Goal: Task Accomplishment & Management: Manage account settings

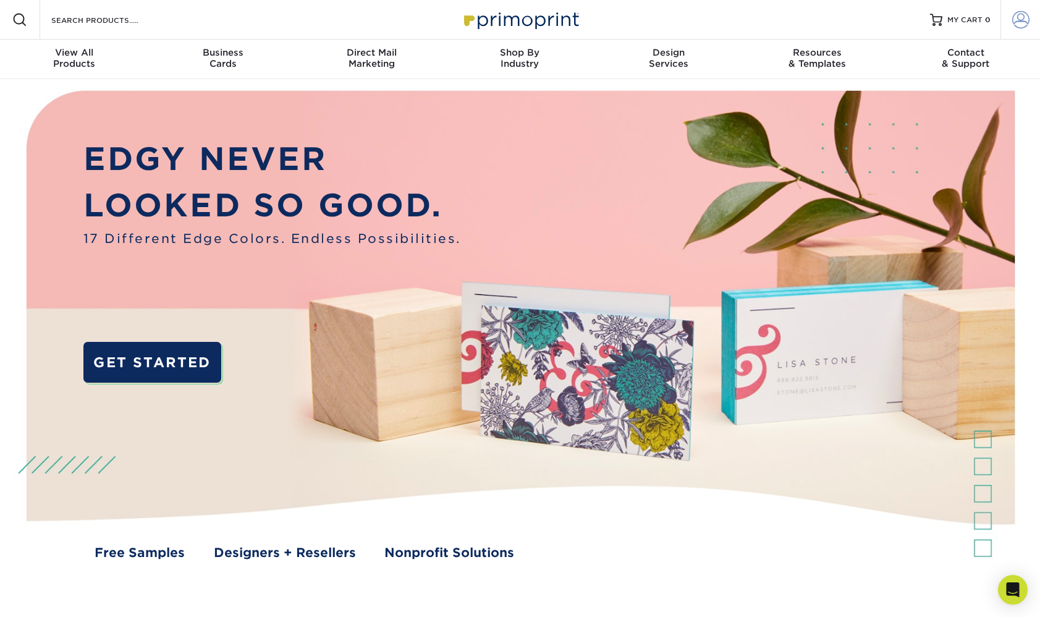
click at [1018, 20] on span at bounding box center [1020, 19] width 17 height 17
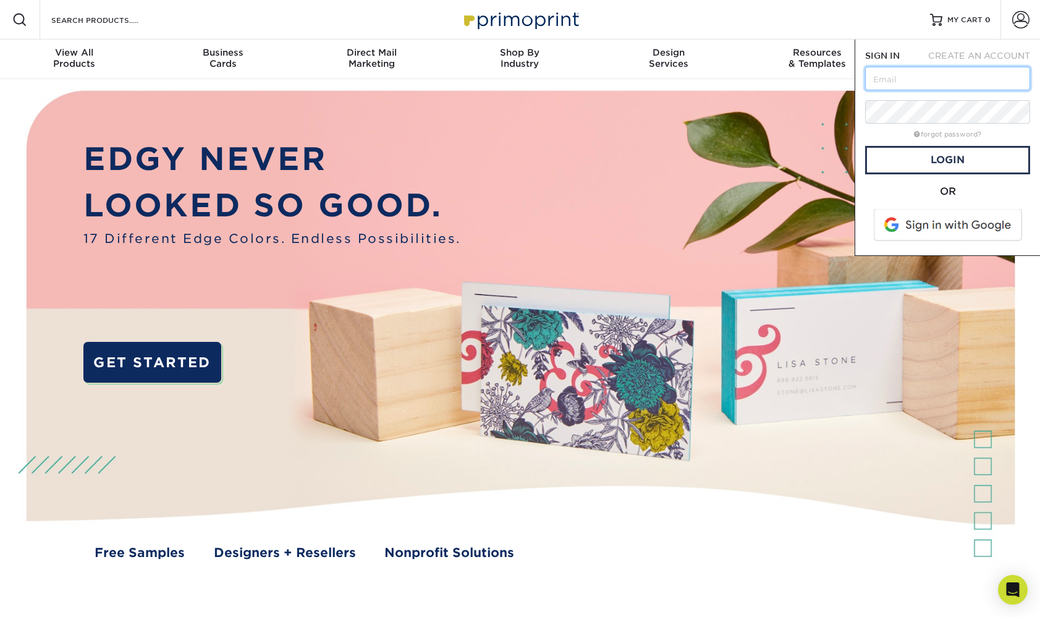
click at [900, 78] on input "text" at bounding box center [947, 78] width 165 height 23
type input "[EMAIL_ADDRESS][DOMAIN_NAME]"
click at [956, 166] on link "Login" at bounding box center [947, 160] width 165 height 28
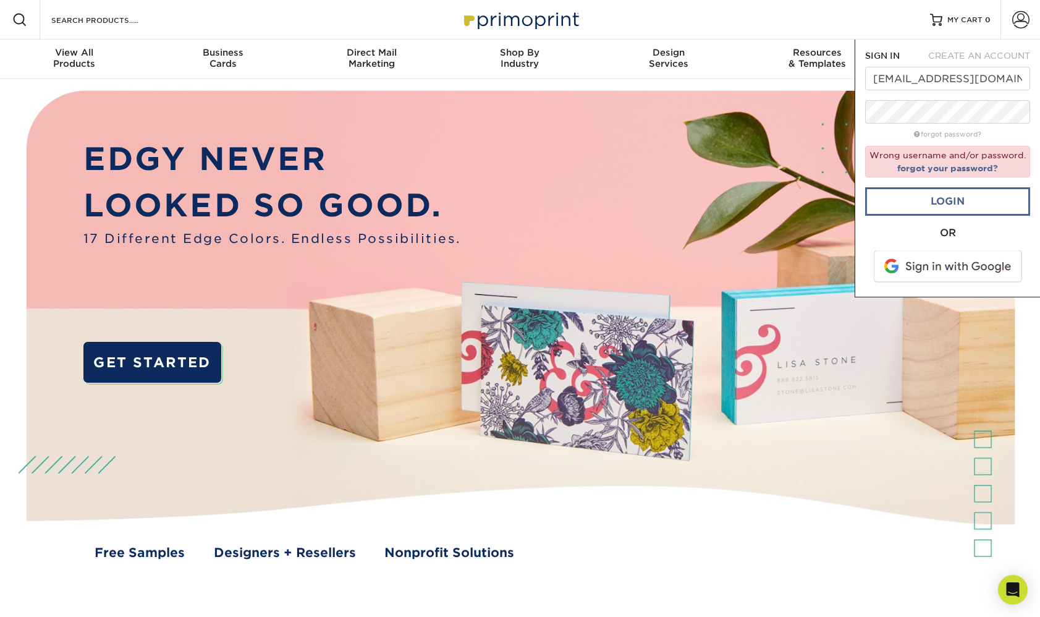
click at [966, 200] on link "Login" at bounding box center [947, 201] width 165 height 28
click at [955, 203] on link "Login" at bounding box center [947, 201] width 165 height 28
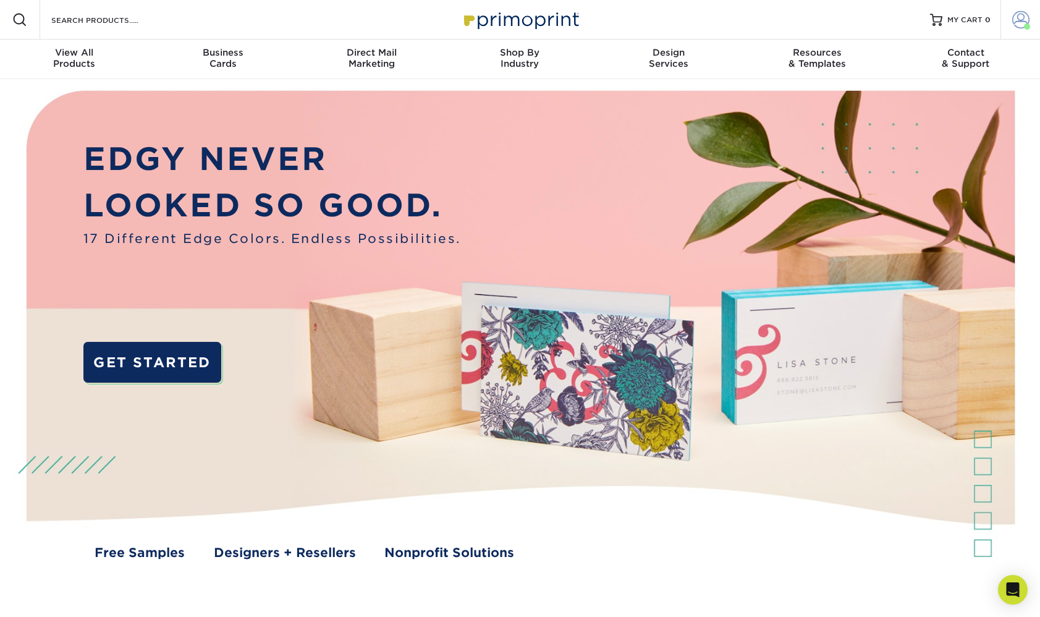
click at [1018, 17] on span at bounding box center [1020, 19] width 17 height 17
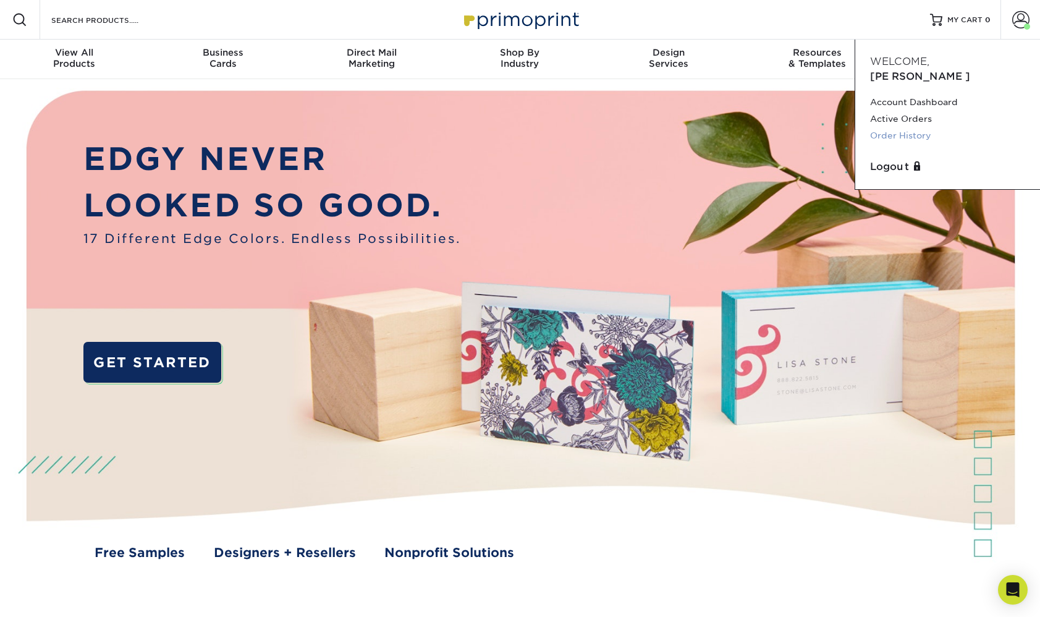
click at [916, 127] on link "Order History" at bounding box center [947, 135] width 155 height 17
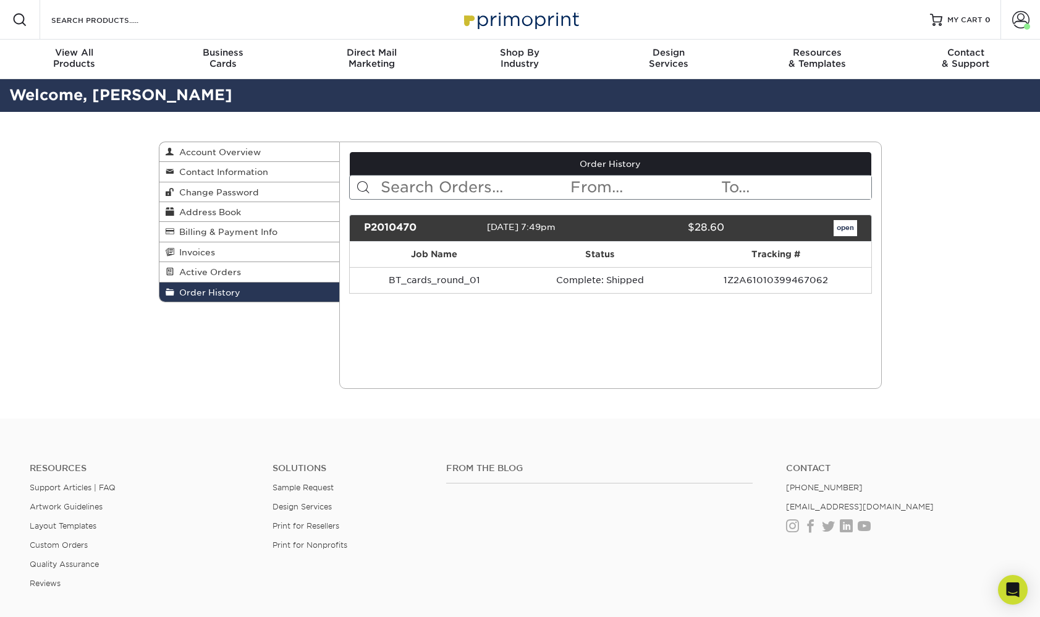
click at [846, 225] on link "open" at bounding box center [844, 228] width 23 height 16
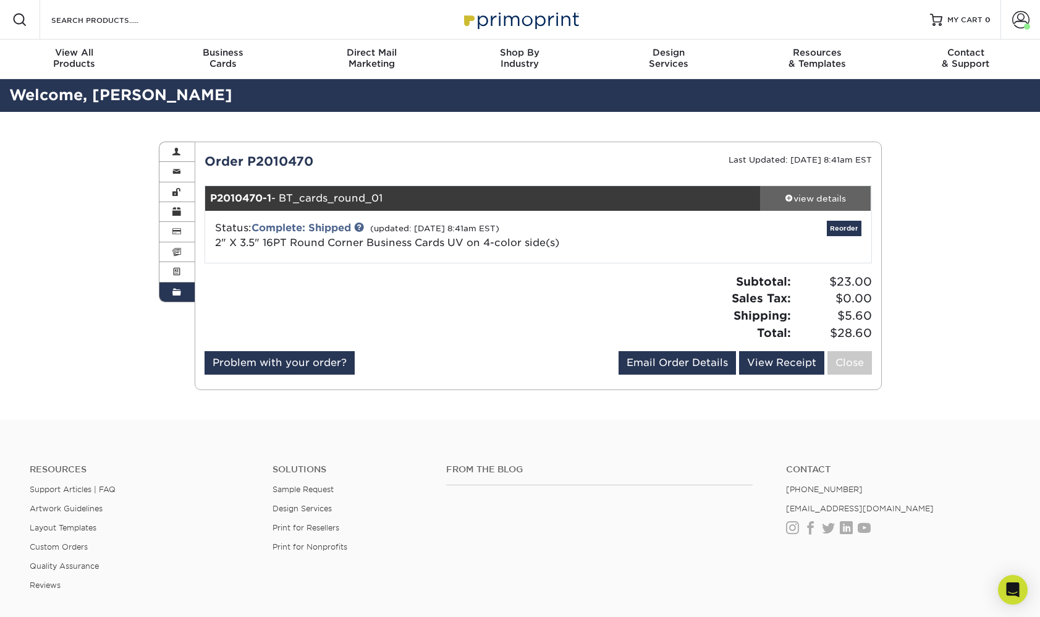
click at [833, 193] on div "view details" at bounding box center [815, 198] width 111 height 12
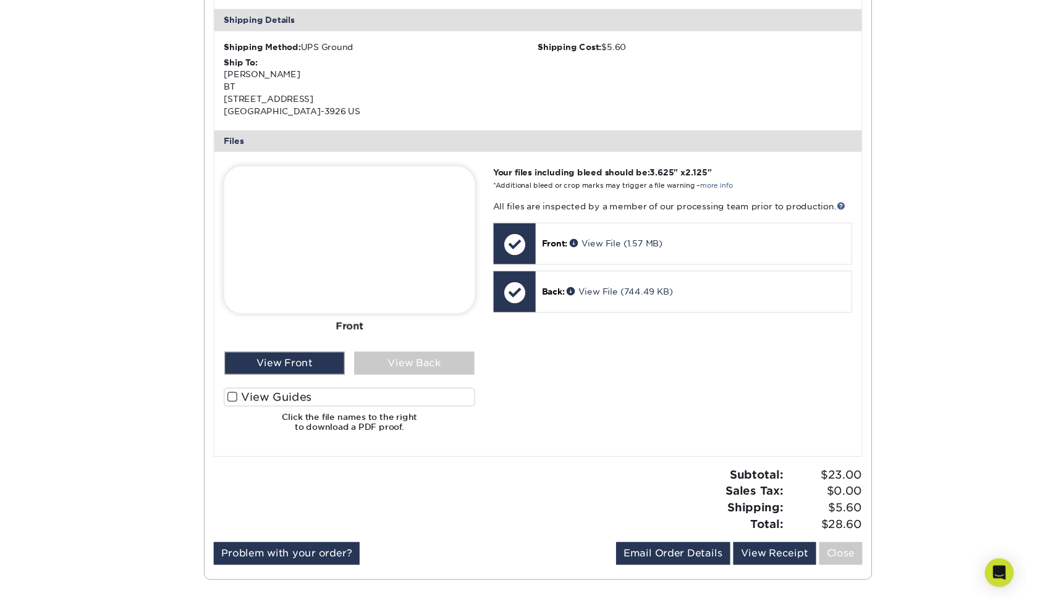
scroll to position [368, 0]
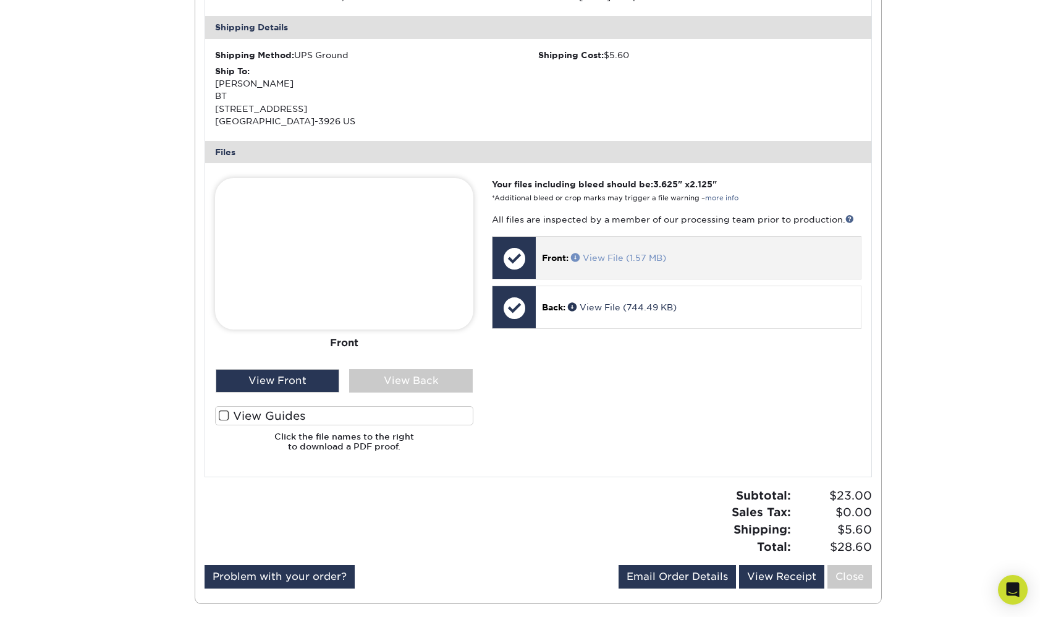
click at [646, 255] on link "View File (1.57 MB)" at bounding box center [618, 258] width 95 height 10
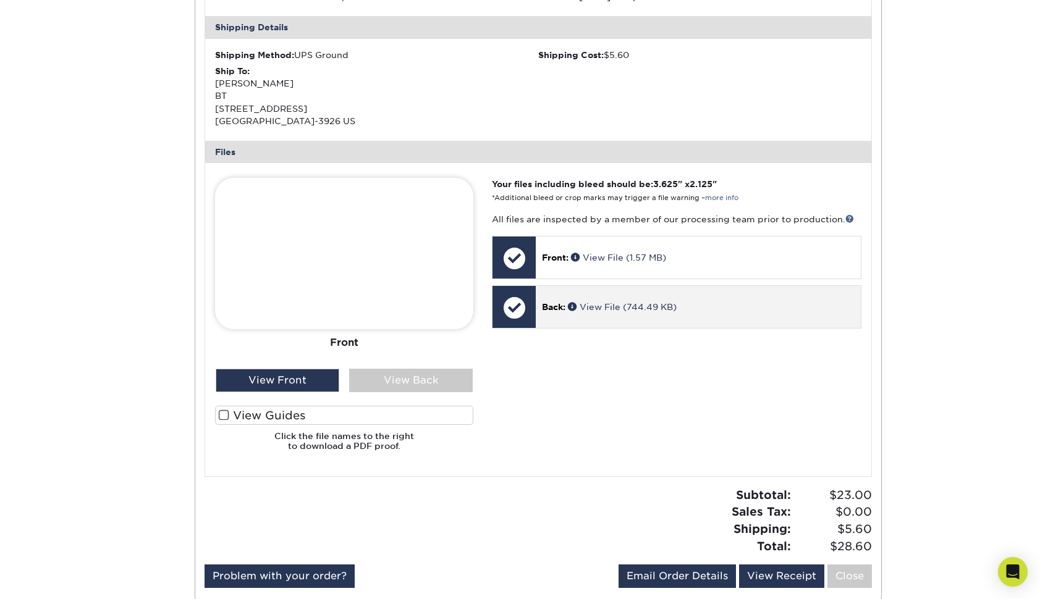
click at [754, 303] on p "Back: View File (744.49 KB)" at bounding box center [698, 307] width 312 height 12
click at [601, 302] on link "View File (744.49 KB)" at bounding box center [622, 307] width 109 height 10
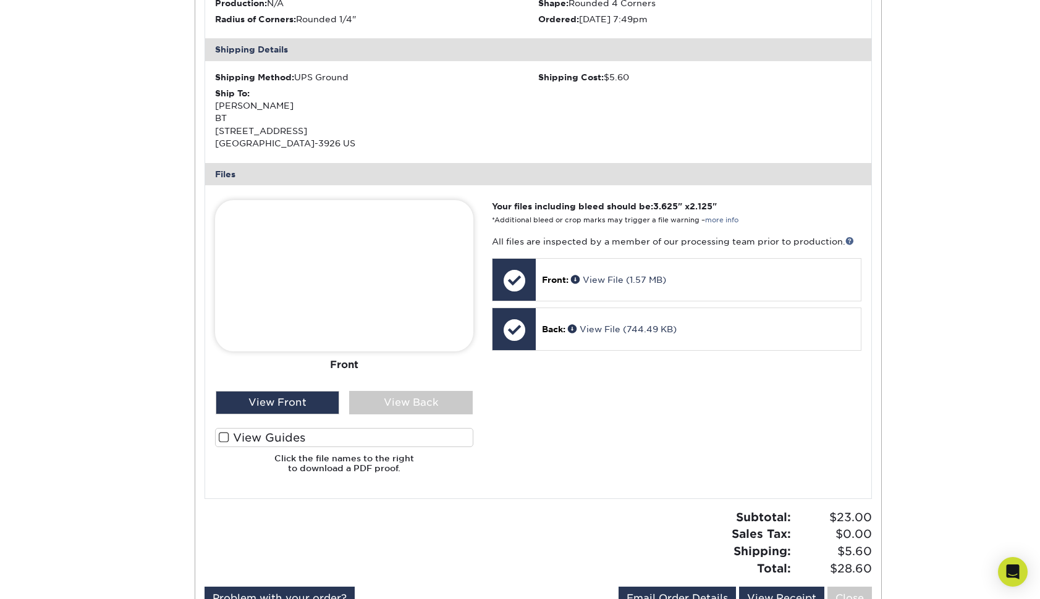
scroll to position [350, 0]
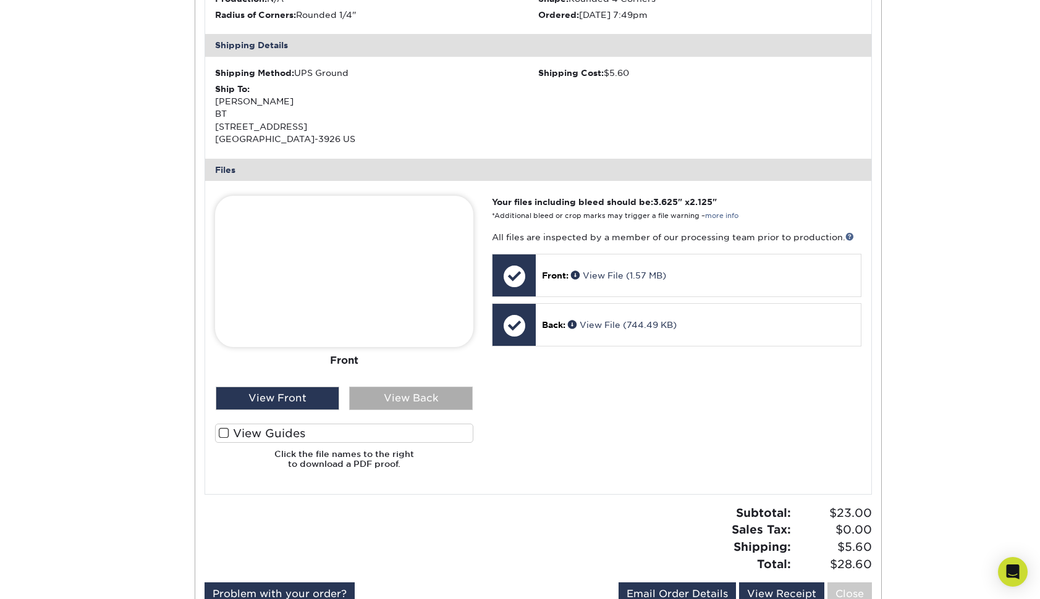
click at [412, 389] on div "View Back" at bounding box center [411, 398] width 124 height 23
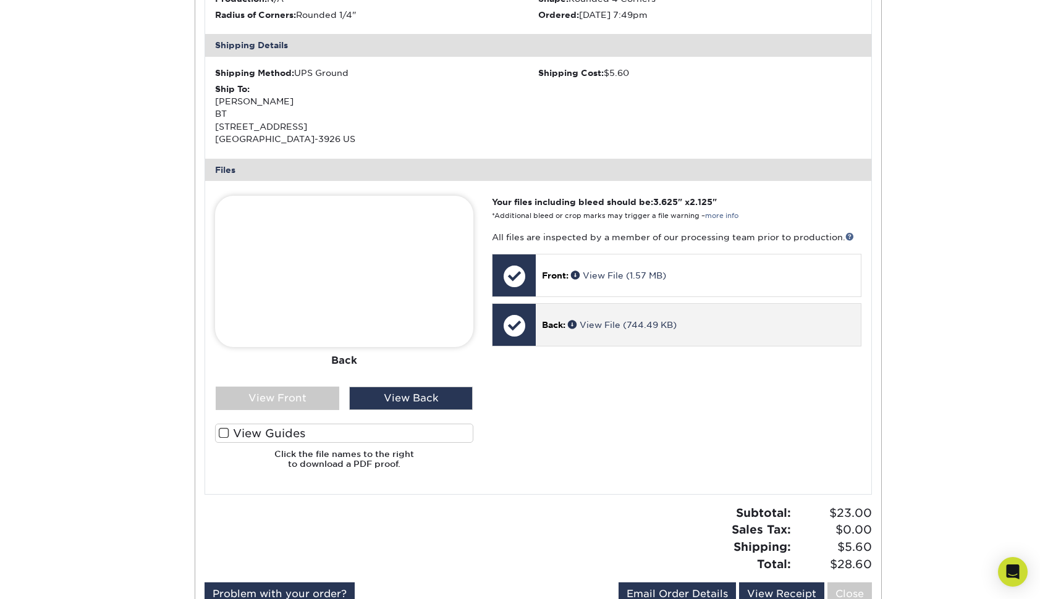
click at [512, 320] on div at bounding box center [513, 325] width 43 height 43
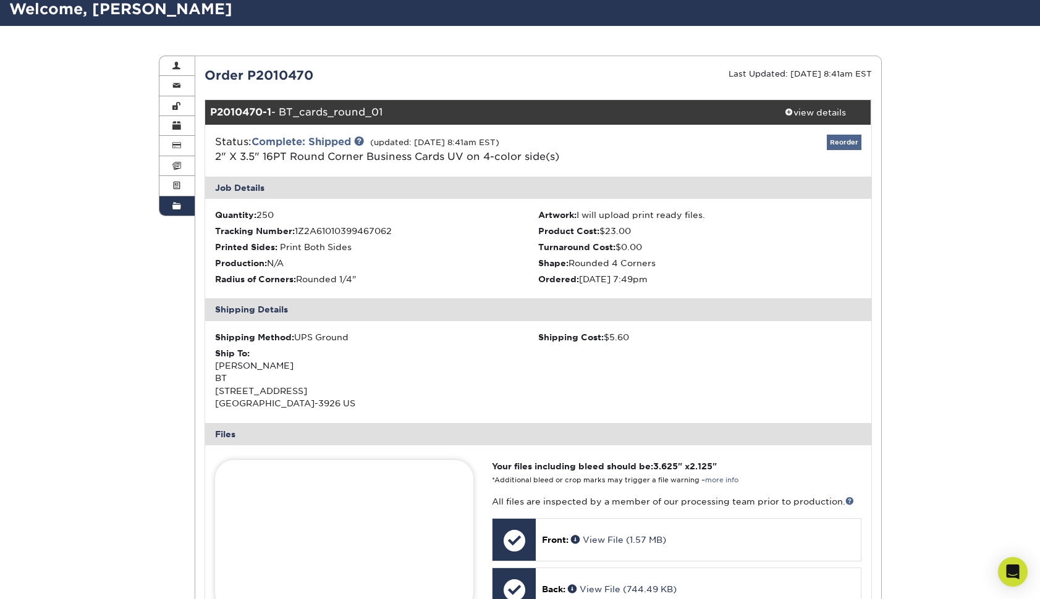
scroll to position [85, 1]
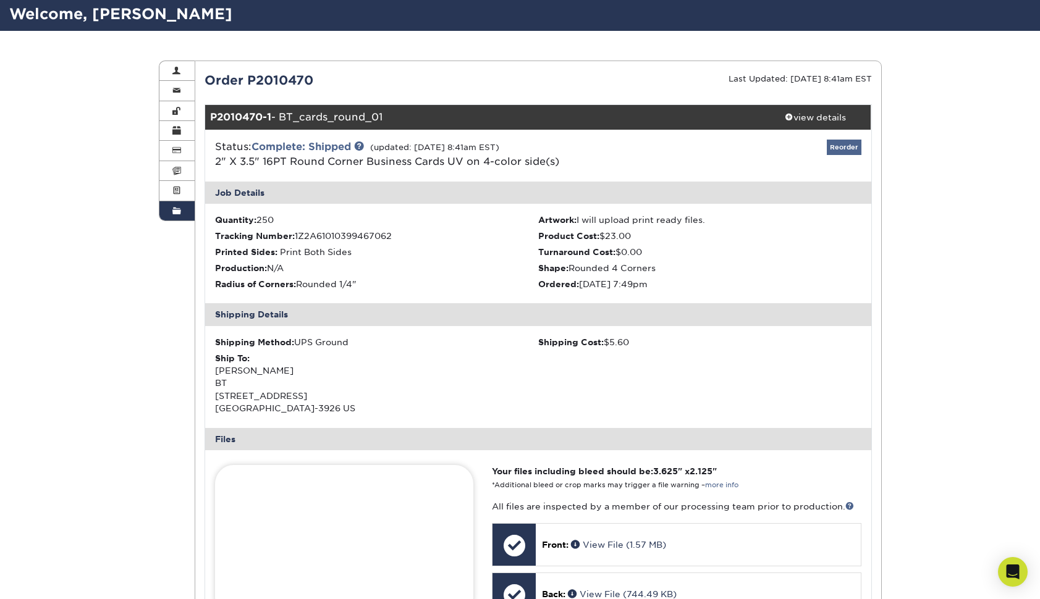
click at [849, 141] on link "Reorder" at bounding box center [844, 147] width 35 height 15
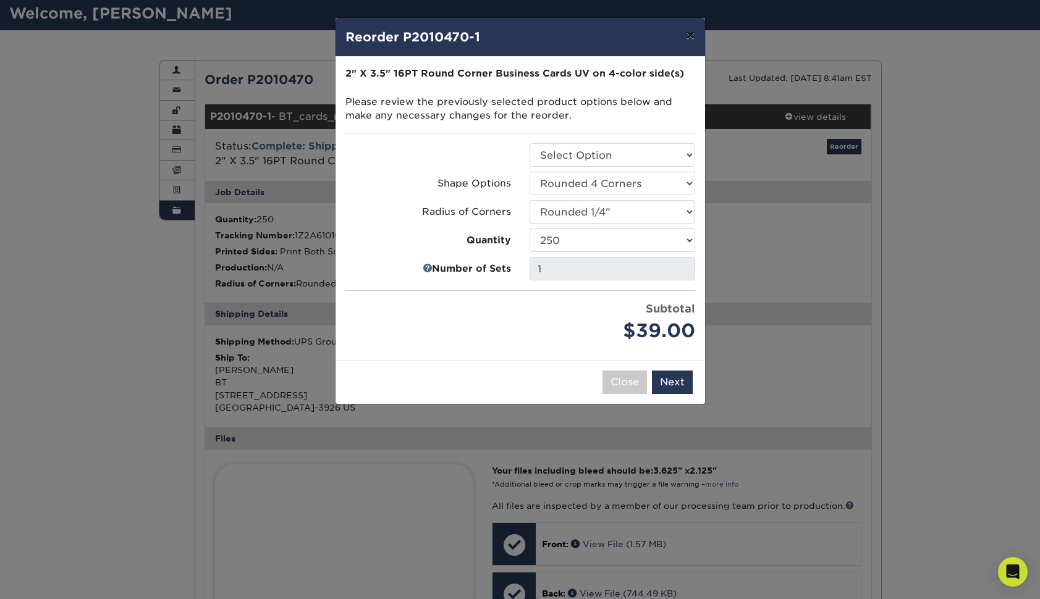
click at [691, 38] on button "×" at bounding box center [690, 35] width 28 height 35
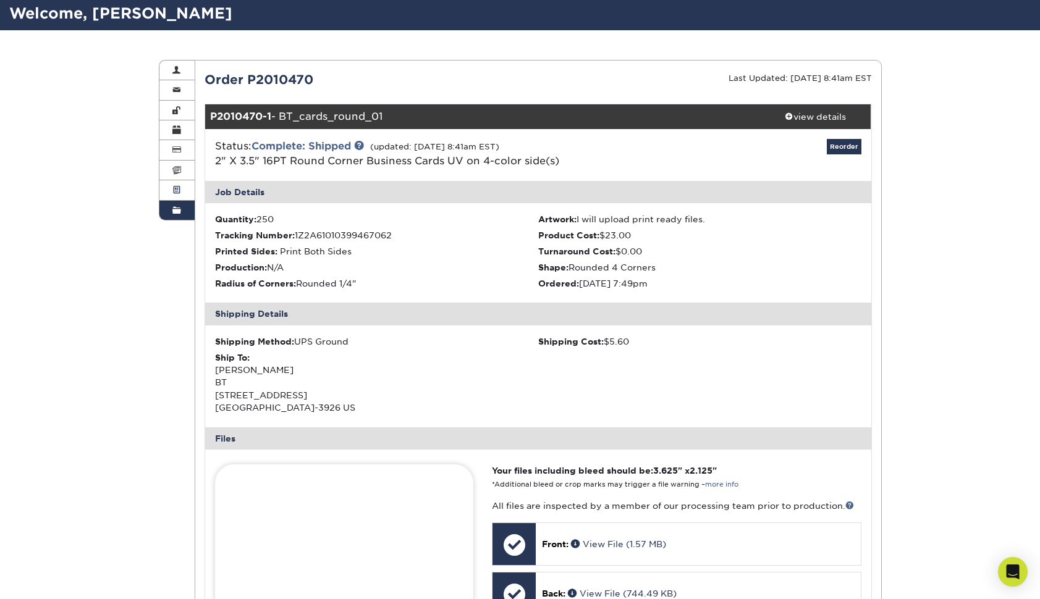
click at [172, 187] on span at bounding box center [176, 190] width 9 height 10
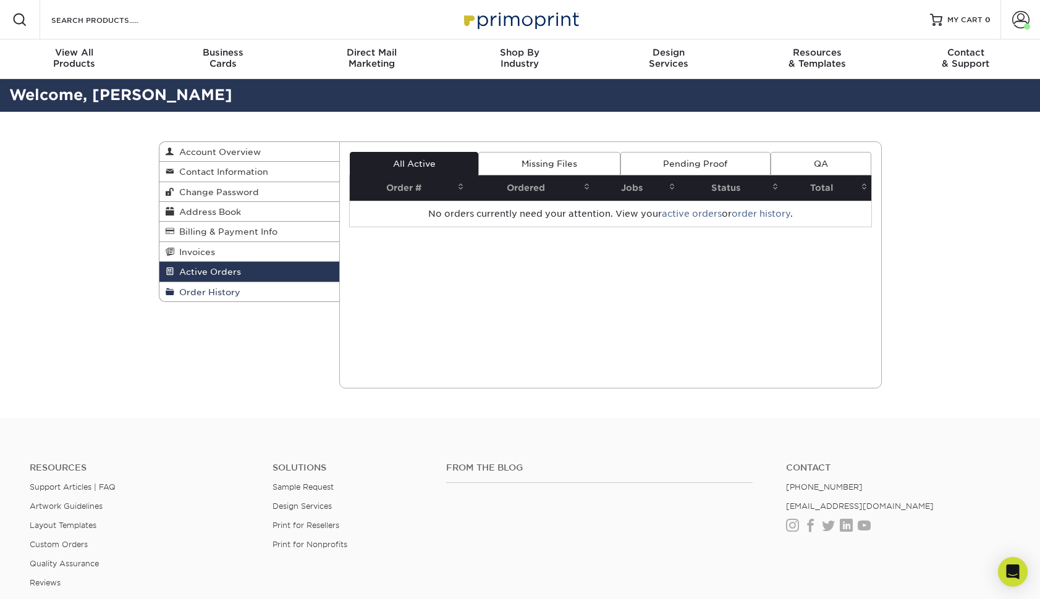
click at [226, 289] on span "Order History" at bounding box center [207, 292] width 66 height 10
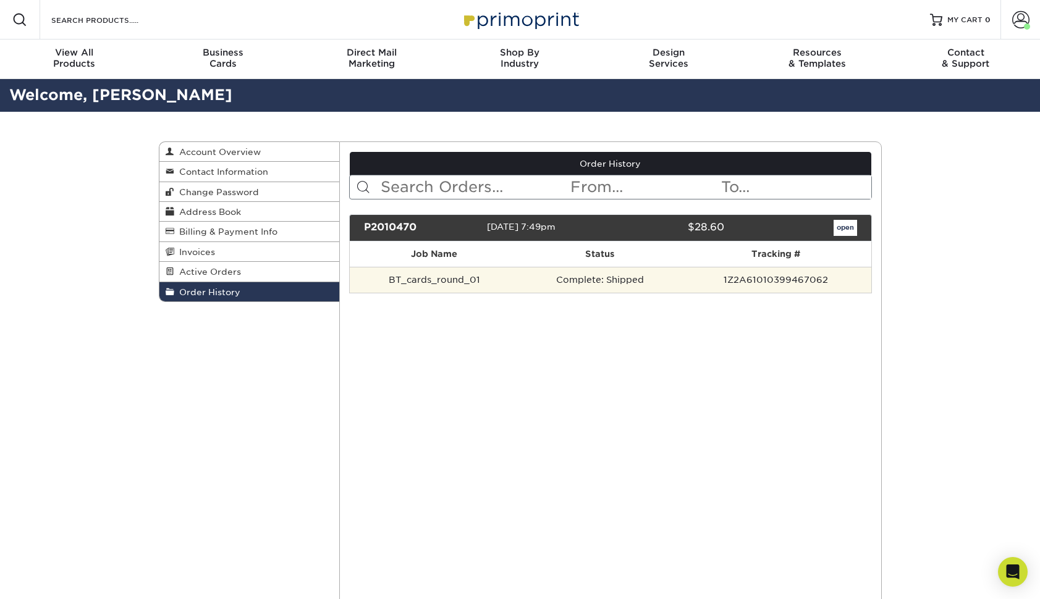
click at [518, 281] on td "BT_cards_round_01" at bounding box center [434, 280] width 169 height 26
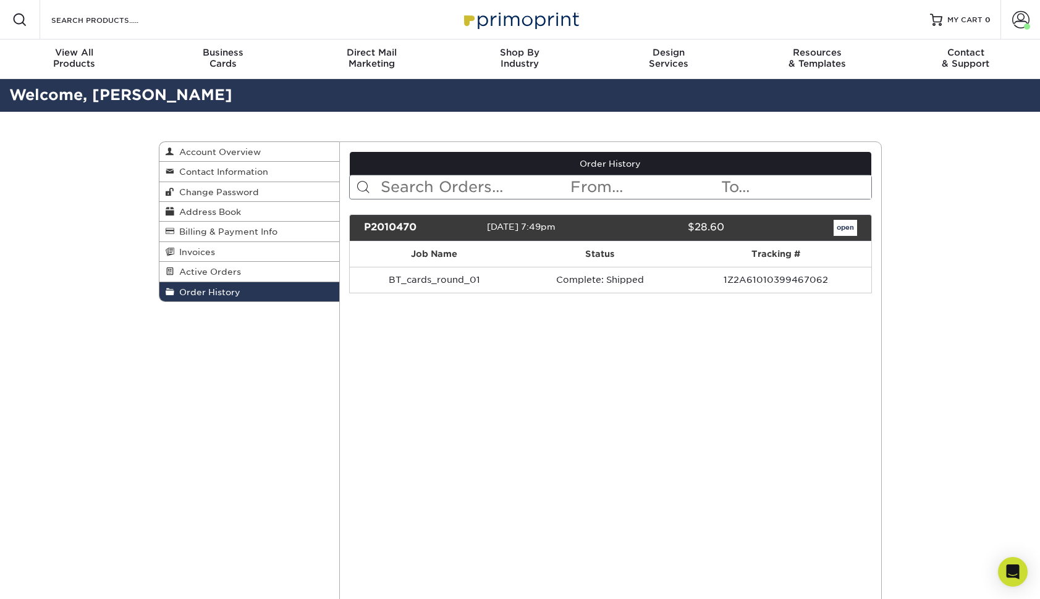
click at [850, 227] on link "open" at bounding box center [844, 228] width 23 height 16
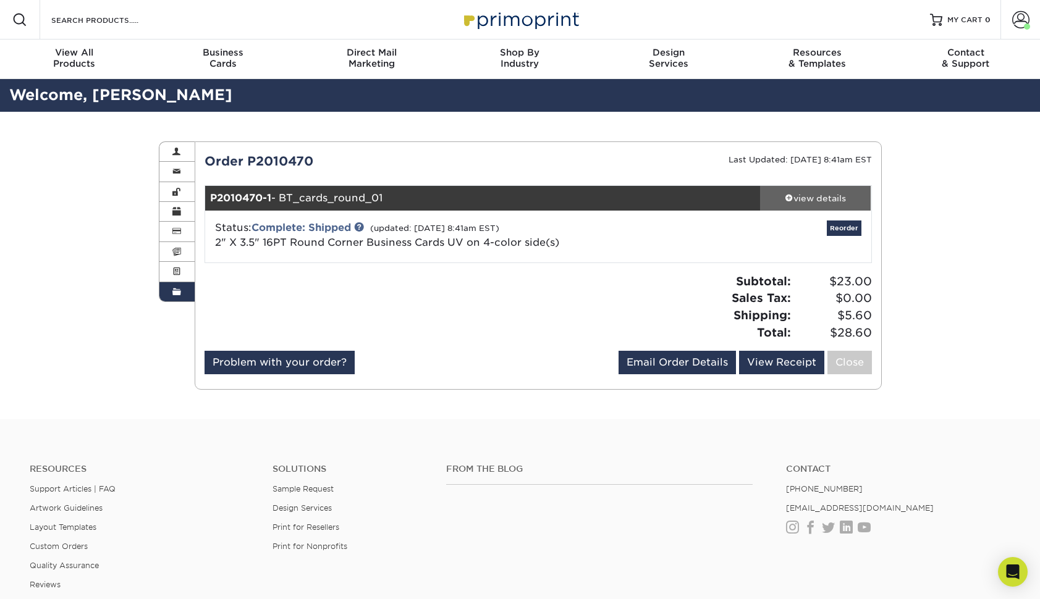
click at [822, 197] on div "view details" at bounding box center [815, 198] width 111 height 12
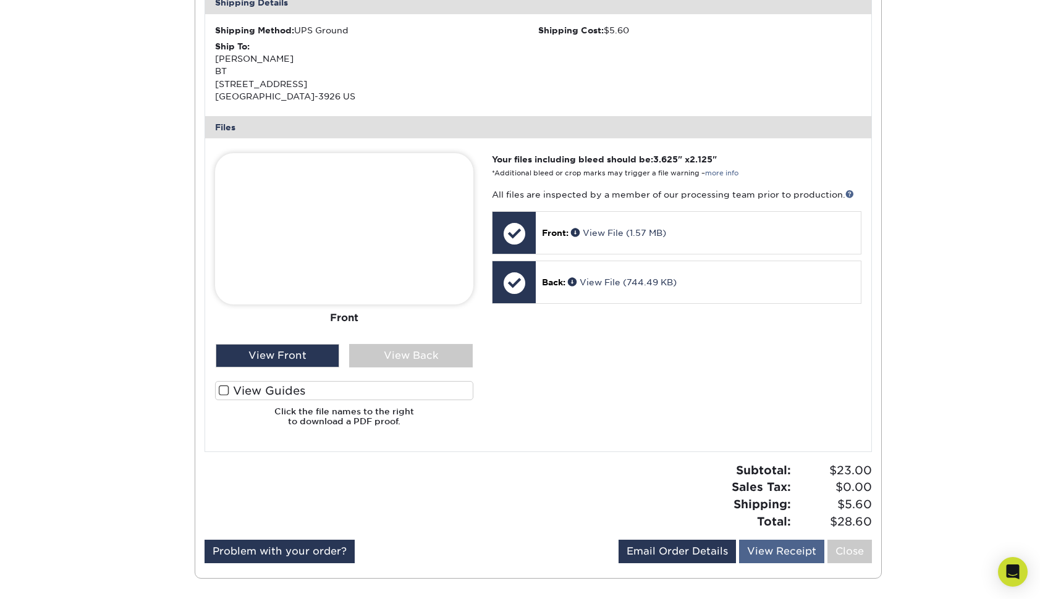
scroll to position [394, 0]
